Goal: Task Accomplishment & Management: Manage account settings

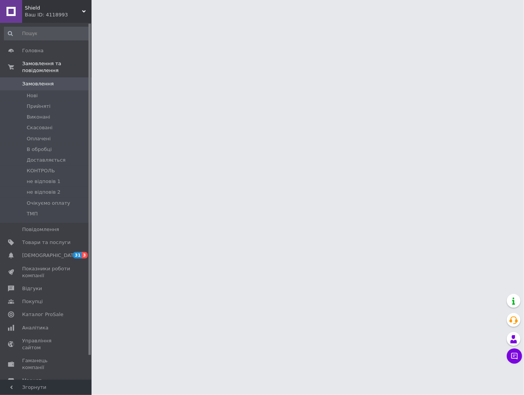
click at [44, 252] on span "[DEMOGRAPHIC_DATA]" at bounding box center [50, 255] width 56 height 7
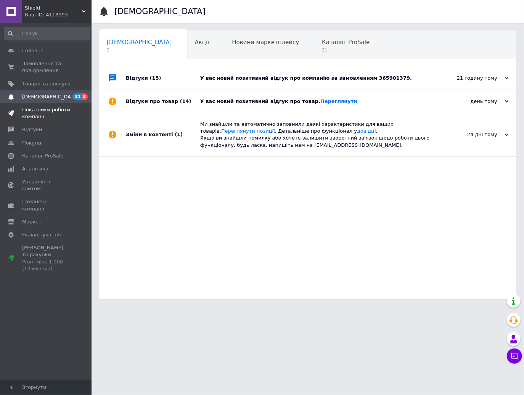
click at [31, 106] on span "Показники роботи компанії" at bounding box center [46, 113] width 48 height 14
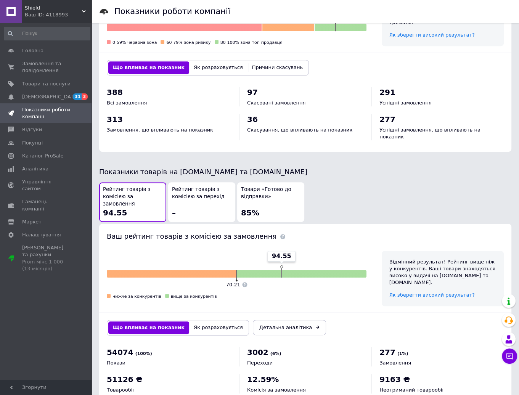
scroll to position [287, 0]
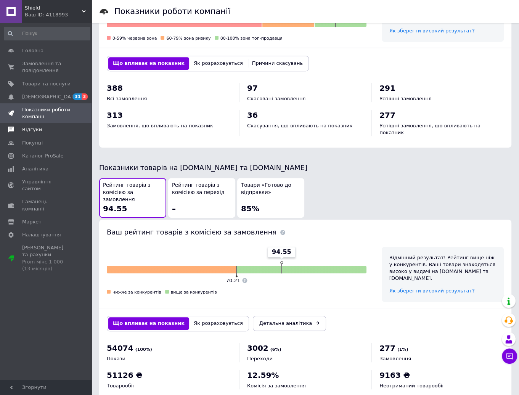
click at [29, 129] on span "Відгуки" at bounding box center [32, 129] width 20 height 7
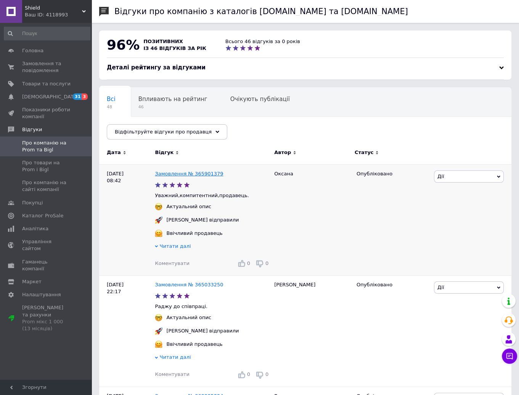
click at [180, 171] on link "Замовлення № 365901379" at bounding box center [189, 174] width 68 height 6
